Goal: Task Accomplishment & Management: Manage account settings

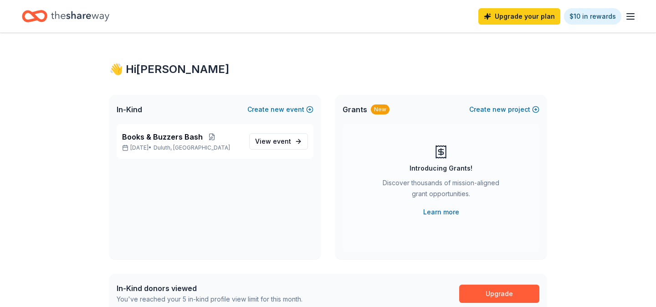
click at [633, 20] on icon "button" at bounding box center [630, 16] width 11 height 11
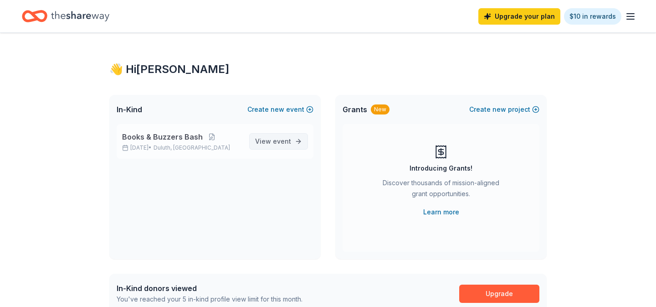
click at [268, 149] on link "View event" at bounding box center [278, 141] width 59 height 16
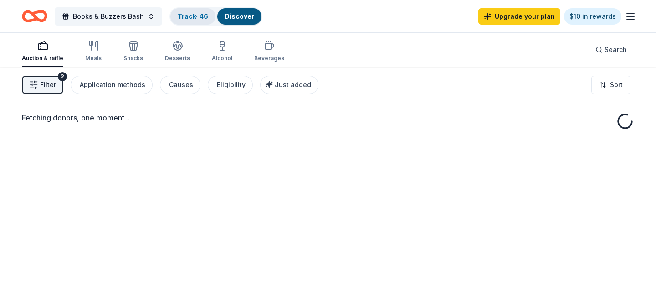
click at [194, 12] on link "Track · 46" at bounding box center [193, 16] width 31 height 8
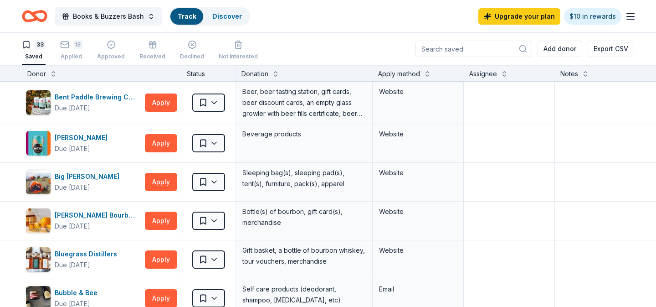
scroll to position [0, 0]
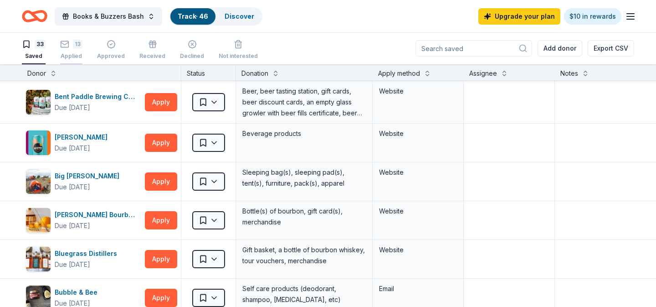
click at [76, 56] on div "Applied" at bounding box center [71, 55] width 22 height 7
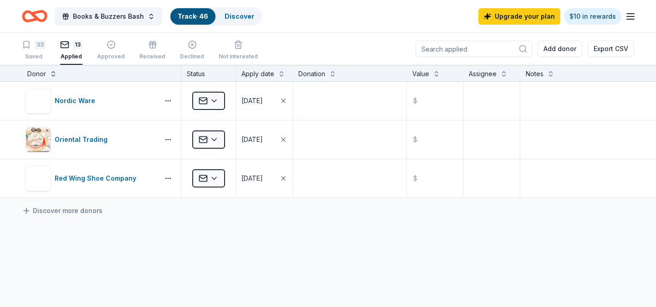
scroll to position [346, 0]
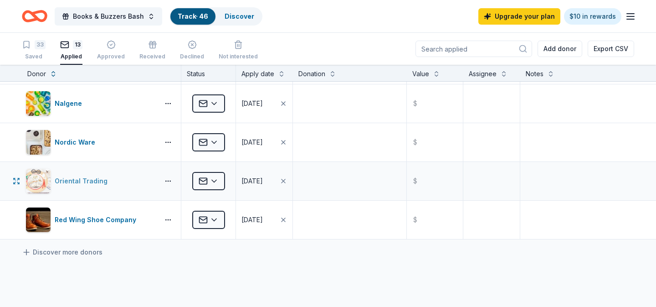
click at [151, 190] on div "Oriental Trading" at bounding box center [91, 181] width 130 height 26
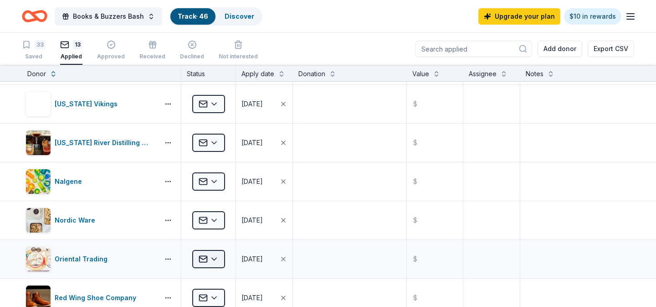
scroll to position [269, 0]
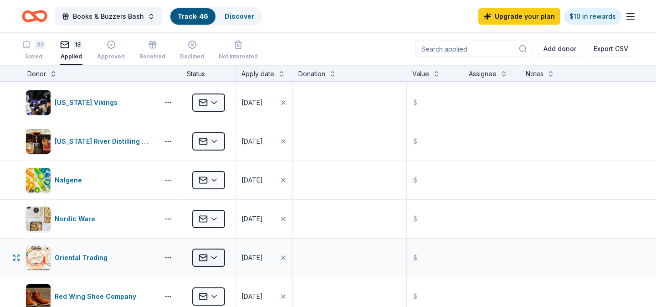
click at [219, 257] on html "Books & Buzzers Bash Track · 46 Discover Upgrade your plan $10 in rewards 33 Sa…" at bounding box center [328, 153] width 656 height 307
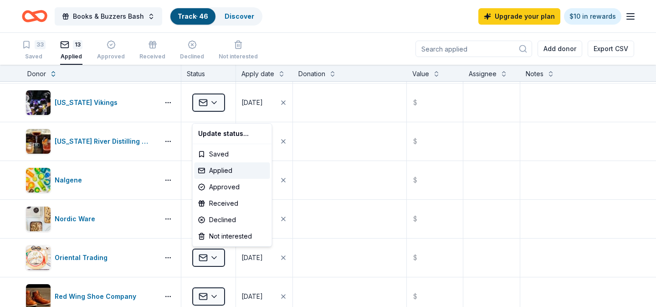
click at [375, 253] on html "Books & Buzzers Bash Track · 46 Discover Upgrade your plan $10 in rewards 33 Sa…" at bounding box center [328, 153] width 656 height 307
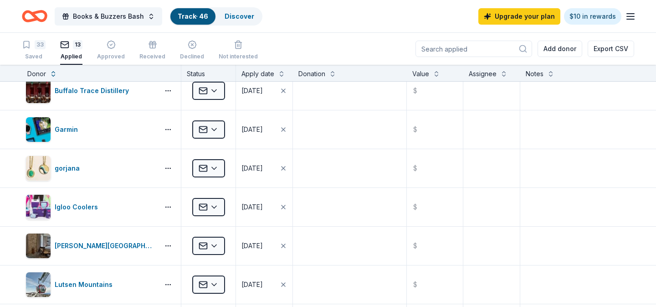
scroll to position [0, 0]
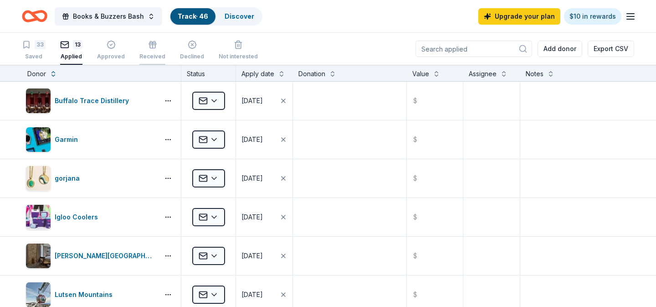
click at [142, 51] on div "Received" at bounding box center [152, 50] width 26 height 20
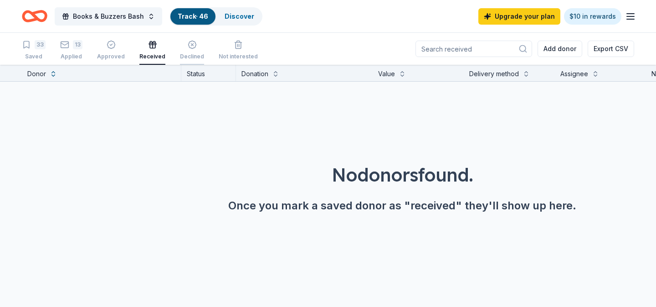
click at [180, 45] on div "button" at bounding box center [192, 44] width 24 height 9
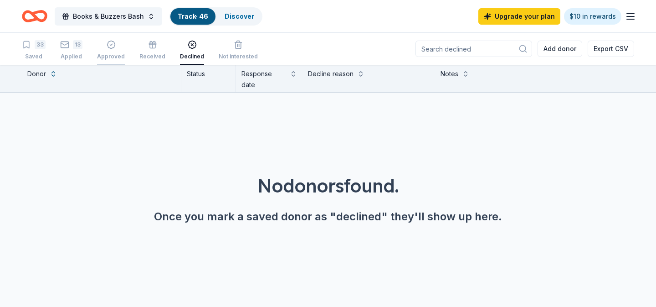
click at [113, 51] on div "Approved" at bounding box center [111, 50] width 28 height 20
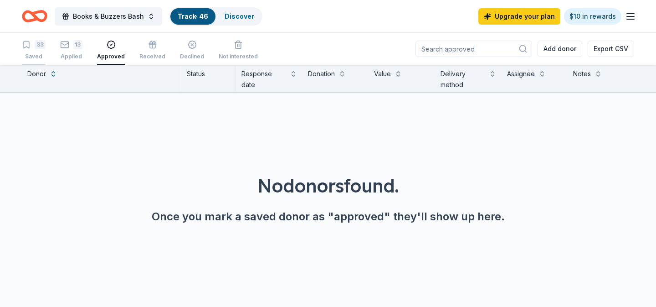
click at [31, 52] on div "33 Saved" at bounding box center [34, 50] width 24 height 20
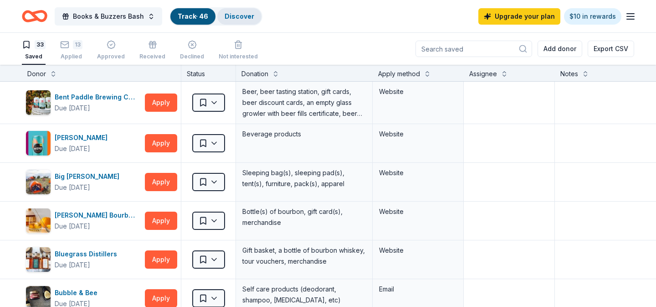
click at [241, 17] on link "Discover" at bounding box center [240, 16] width 30 height 8
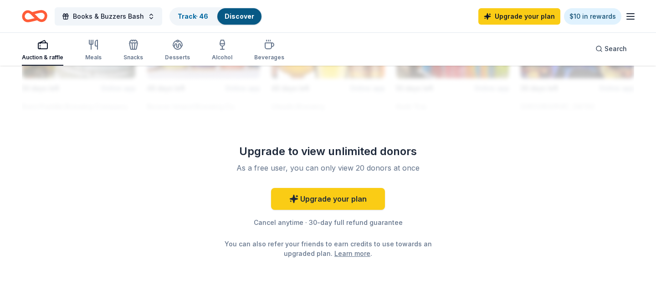
scroll to position [754, 0]
